Goal: Transaction & Acquisition: Download file/media

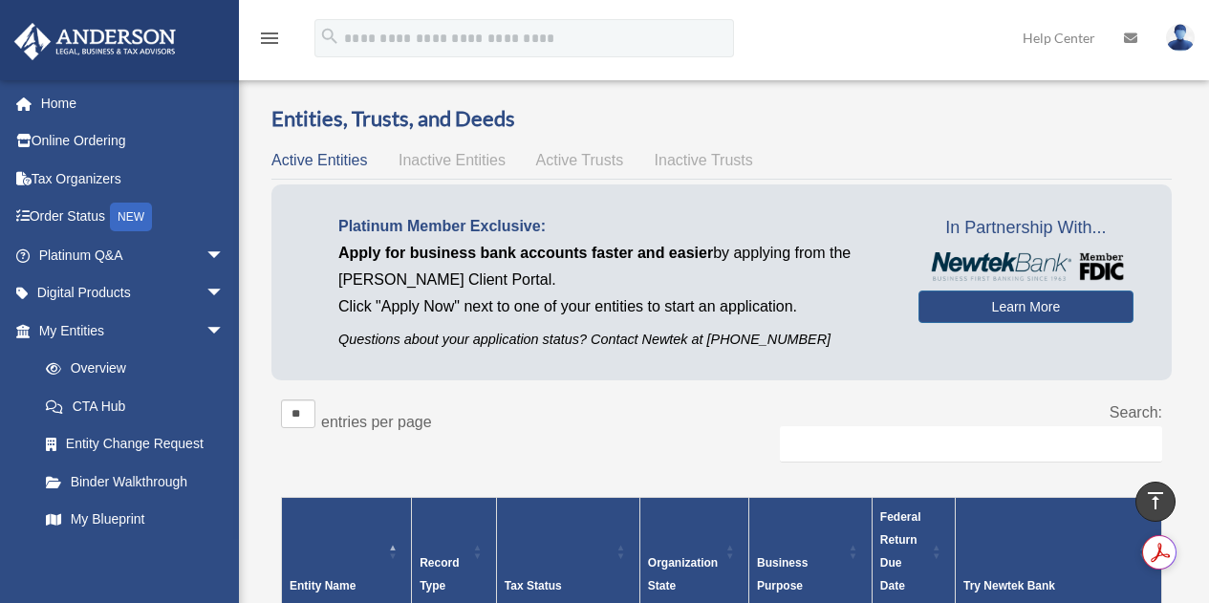
scroll to position [510, 0]
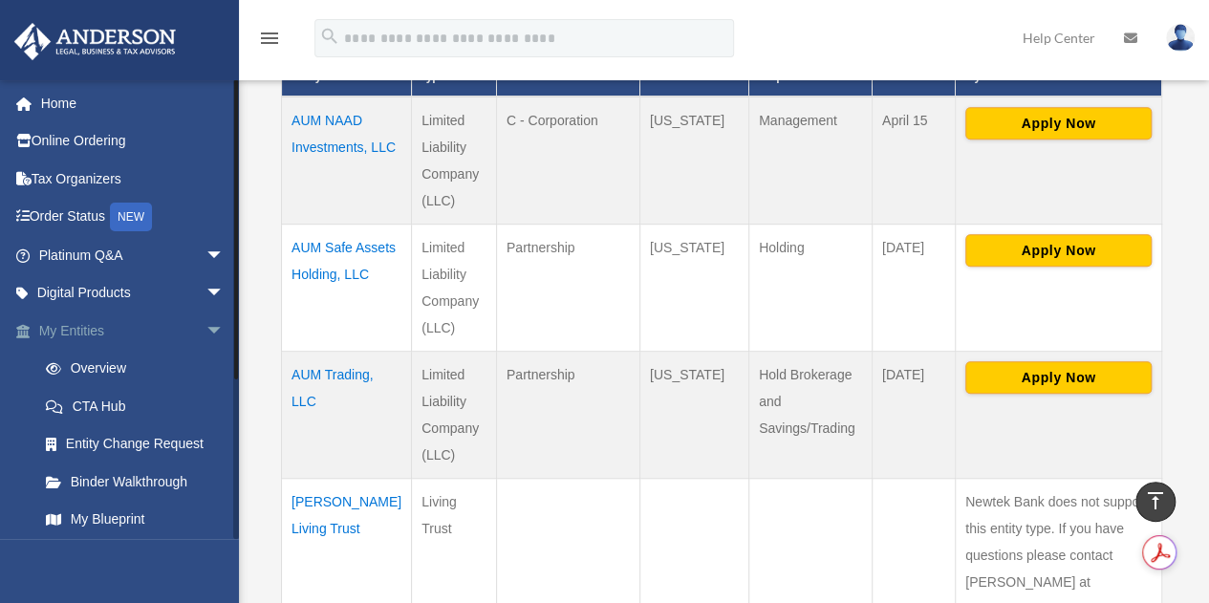
click at [206, 331] on span "arrow_drop_down" at bounding box center [225, 331] width 38 height 39
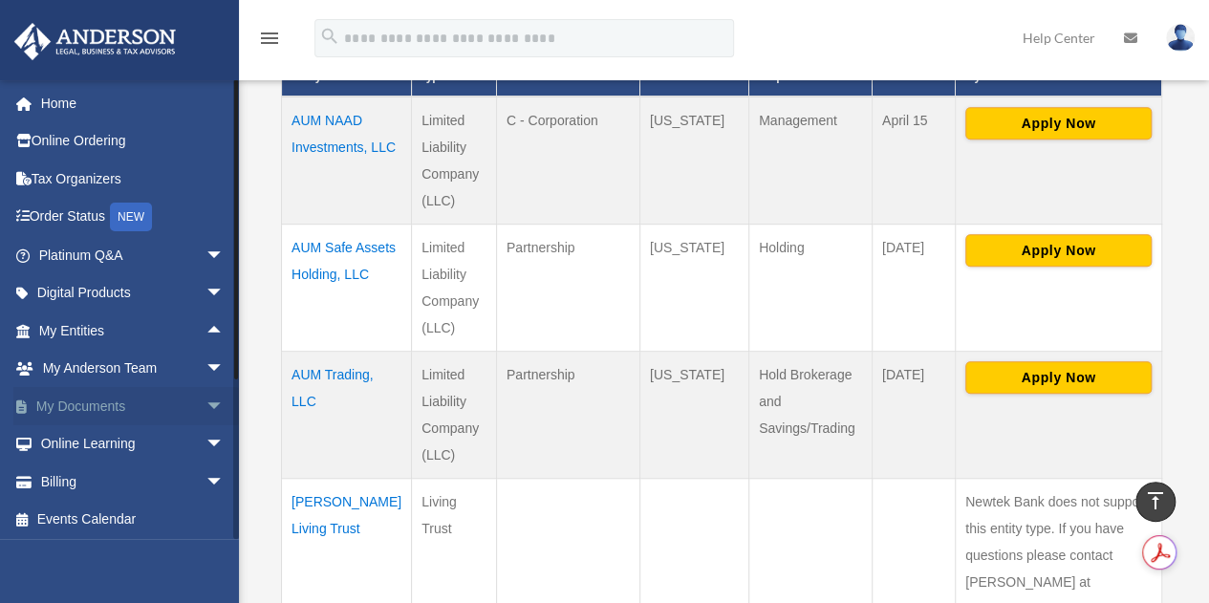
click at [206, 404] on span "arrow_drop_down" at bounding box center [225, 406] width 38 height 39
click at [81, 444] on link "Box" at bounding box center [140, 444] width 227 height 38
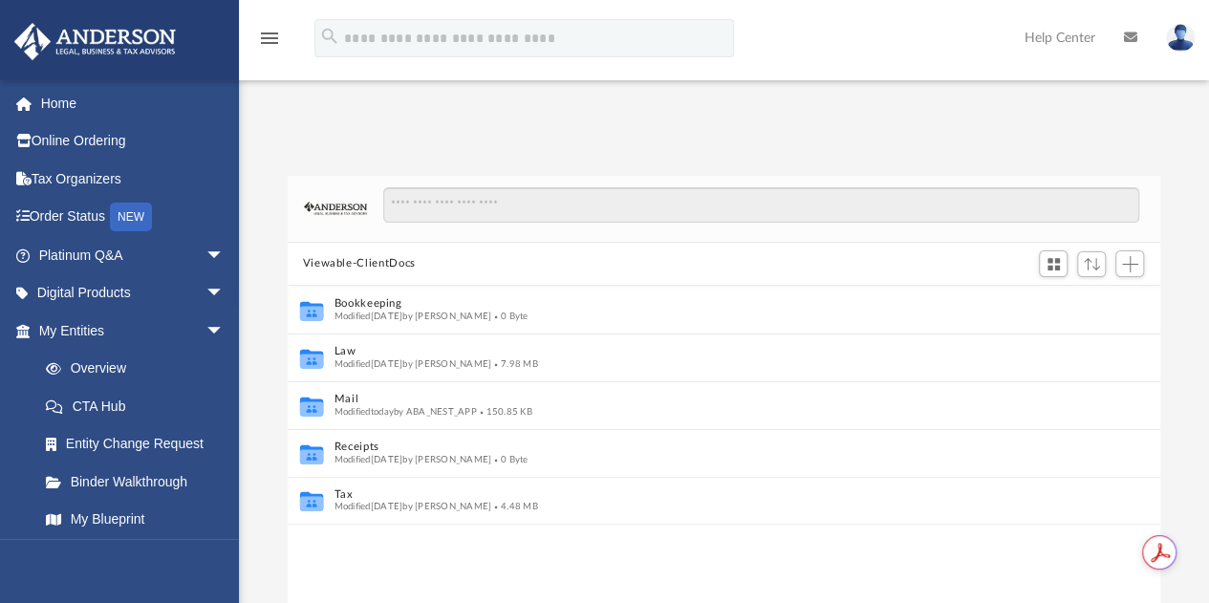
scroll to position [15, 15]
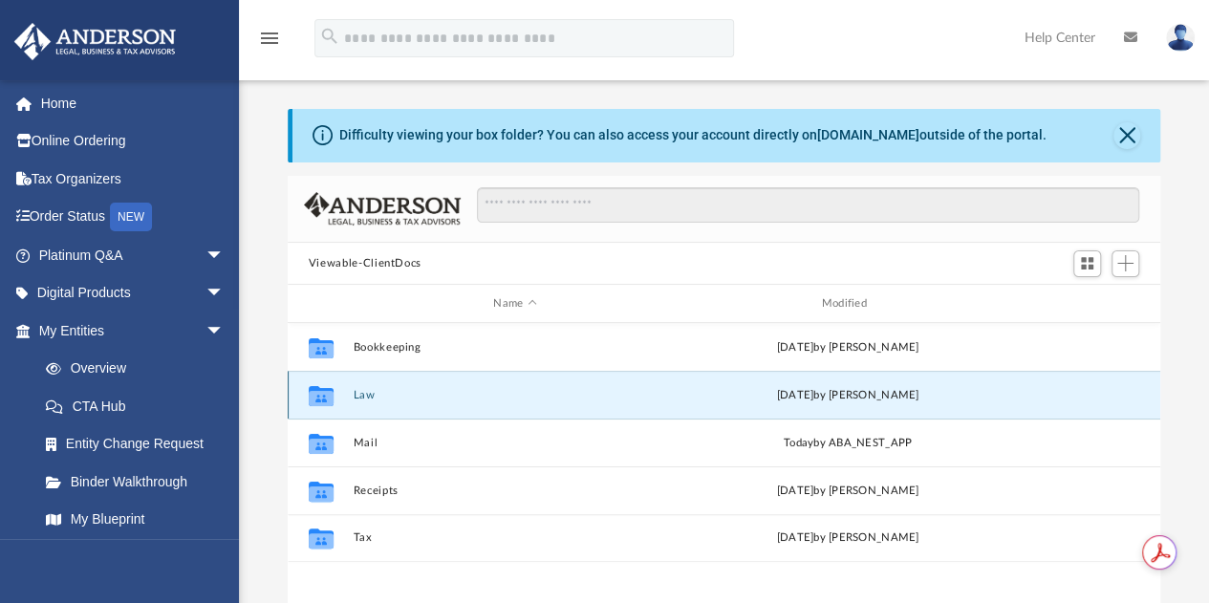
click at [363, 394] on button "Law" at bounding box center [515, 395] width 324 height 12
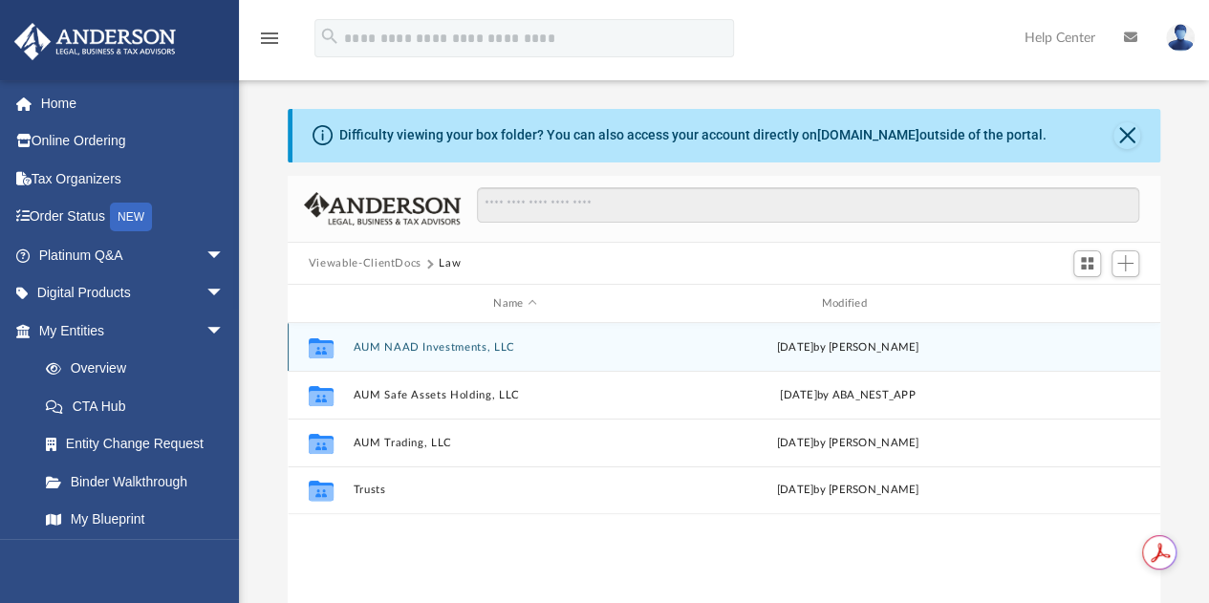
click at [417, 337] on div "Collaborated Folder AUM NAAD Investments, LLC [DATE] by [PERSON_NAME]" at bounding box center [724, 347] width 873 height 48
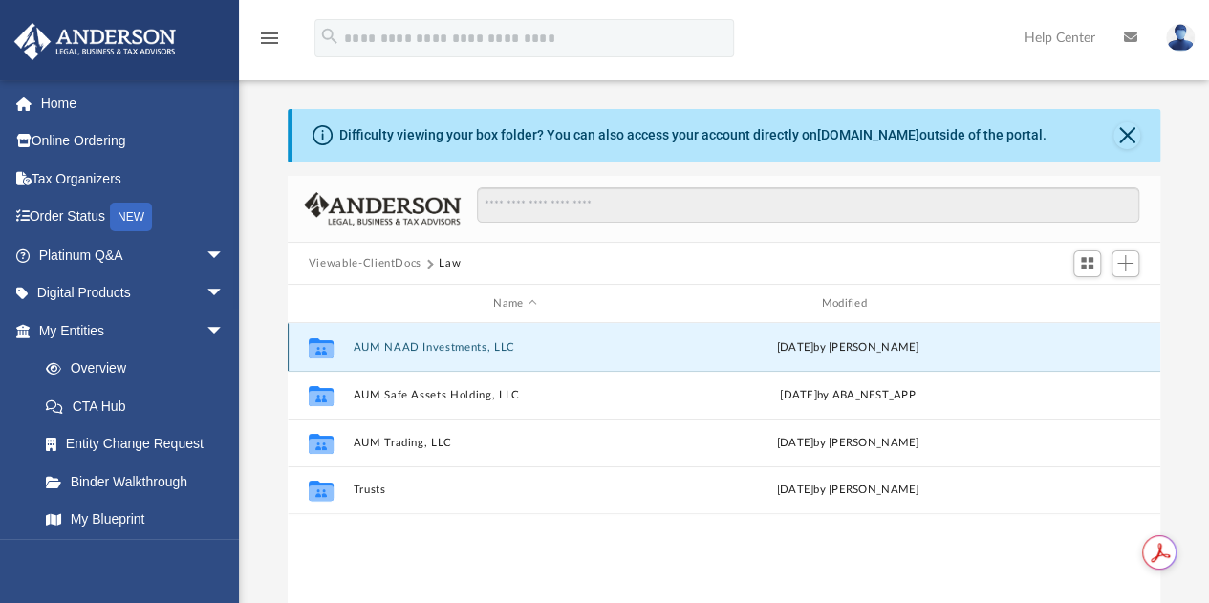
click at [417, 343] on button "AUM NAAD Investments, LLC" at bounding box center [515, 347] width 324 height 12
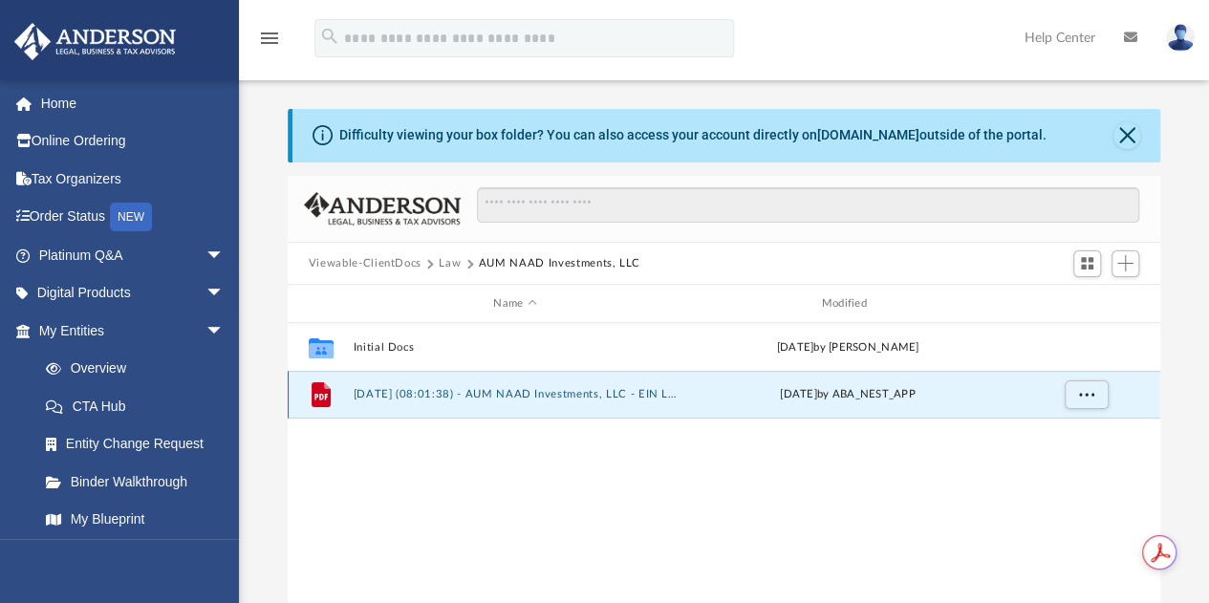
click at [547, 395] on button "[DATE] (08:01:38) - AUM NAAD Investments, LLC - EIN Letter from IRS.pdf" at bounding box center [515, 395] width 324 height 12
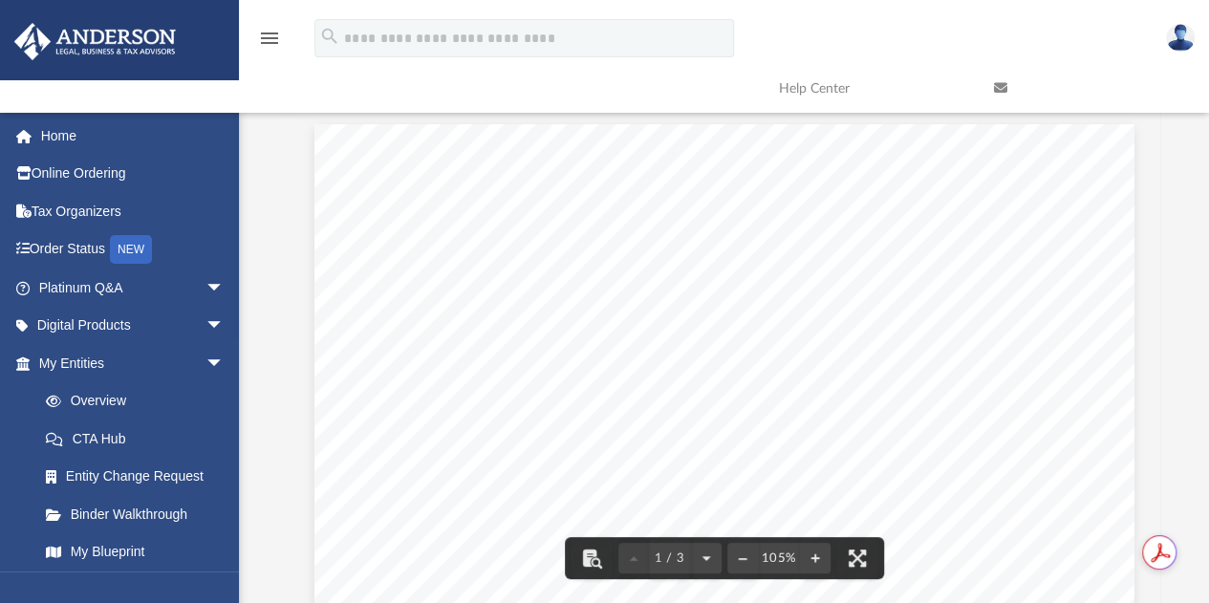
scroll to position [0, 0]
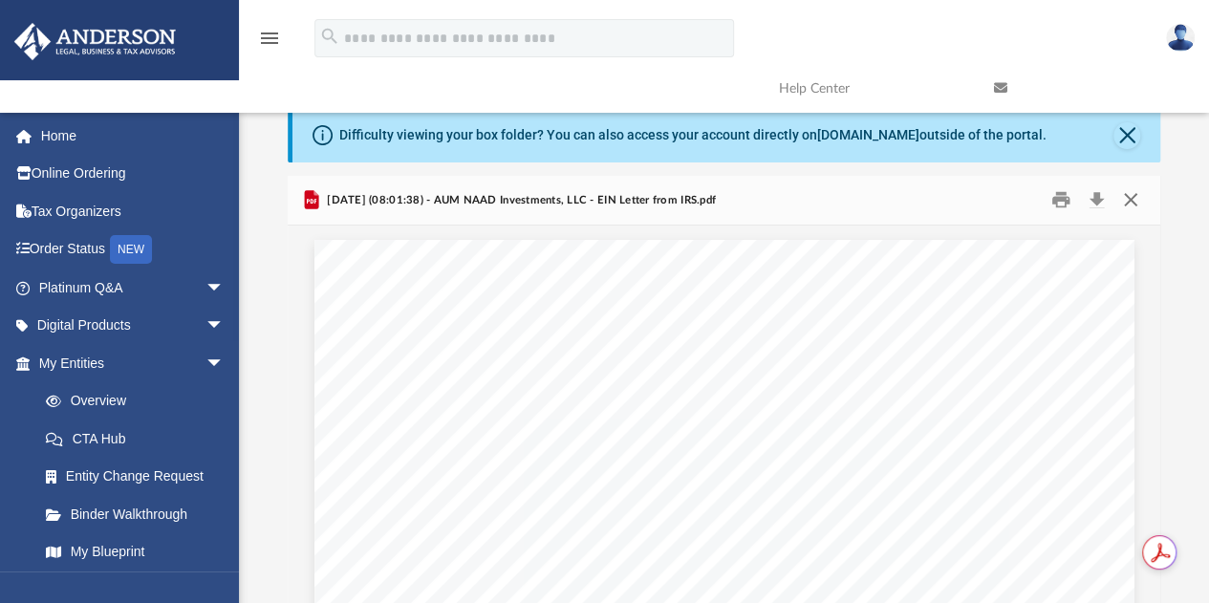
click at [1130, 202] on button "Close" at bounding box center [1131, 200] width 34 height 30
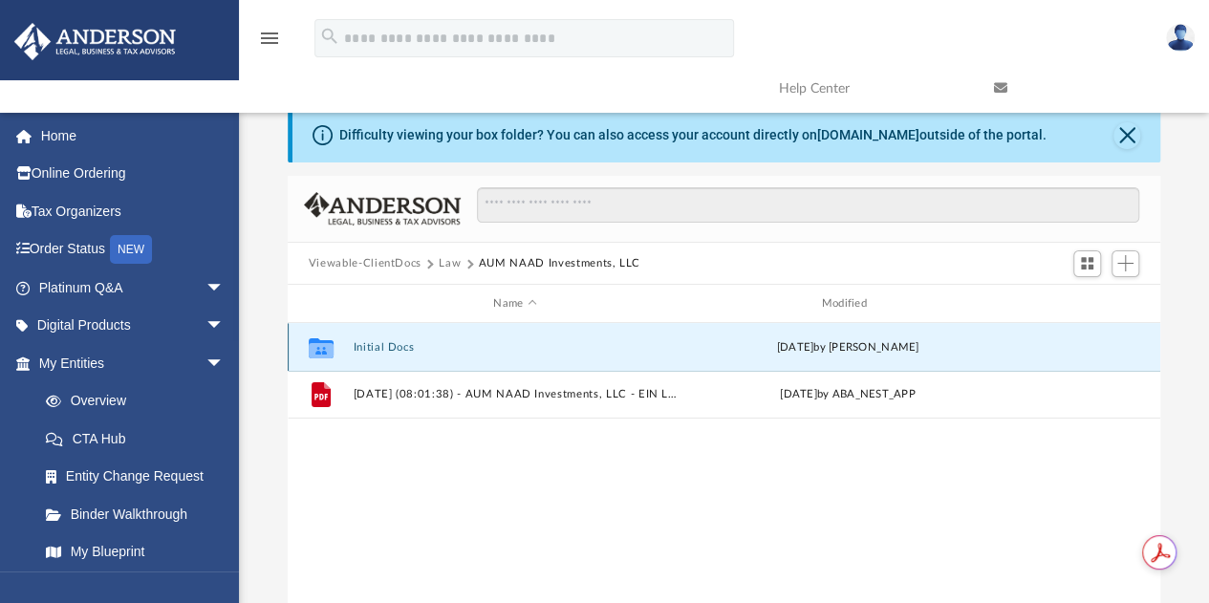
click at [383, 343] on button "Initial Docs" at bounding box center [515, 347] width 324 height 12
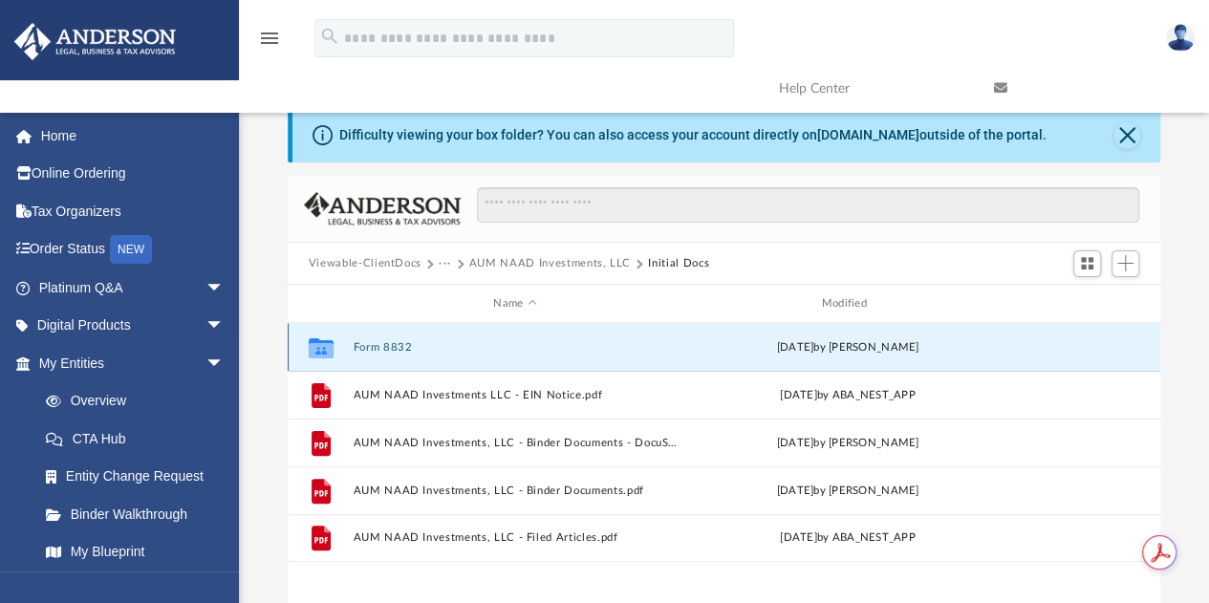
click at [373, 344] on button "Form 8832" at bounding box center [515, 347] width 324 height 12
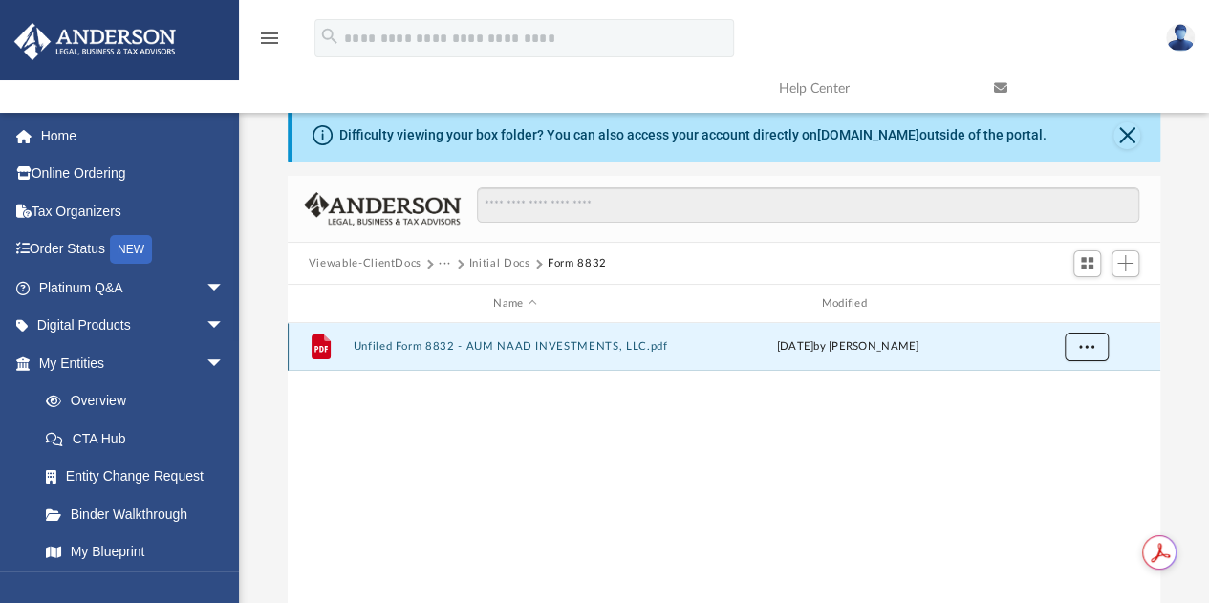
click at [1084, 345] on span "More options" at bounding box center [1085, 346] width 15 height 11
click at [1065, 410] on li "Download" at bounding box center [1068, 416] width 55 height 20
